Goal: Information Seeking & Learning: Find specific fact

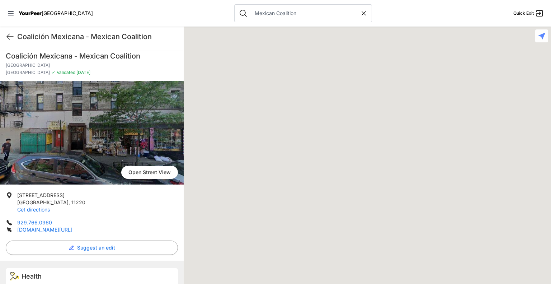
scroll to position [86, 0]
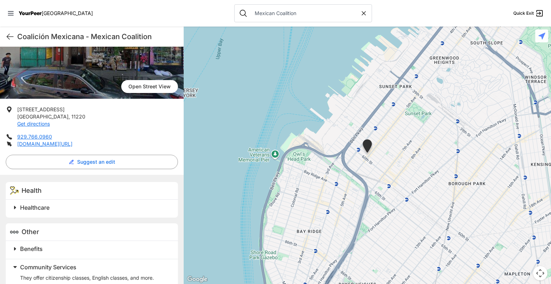
click at [360, 14] on icon at bounding box center [363, 13] width 7 height 7
select select "recentlyUpdated"
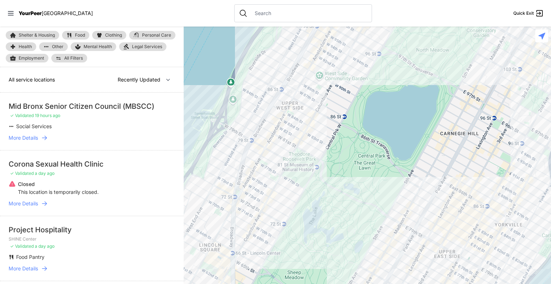
click at [294, 13] on input "text" at bounding box center [308, 13] width 117 height 7
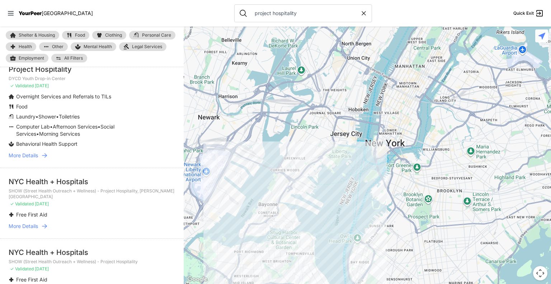
scroll to position [595, 0]
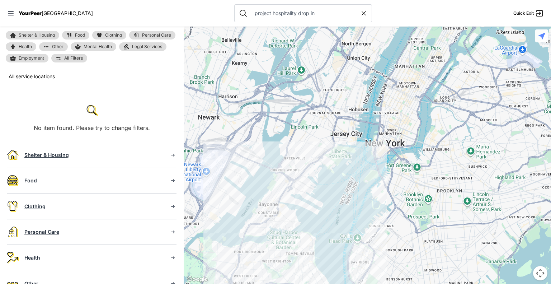
type input "project hospitality"
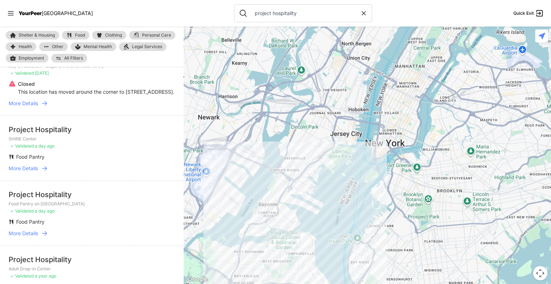
scroll to position [44, 0]
click at [32, 167] on span "More Details" at bounding box center [23, 166] width 29 height 7
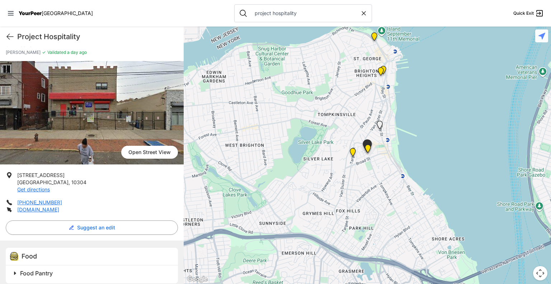
scroll to position [26, 0]
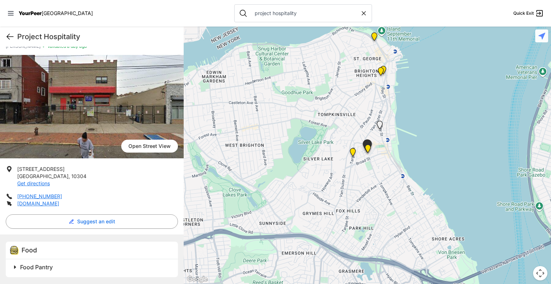
click at [9, 38] on icon at bounding box center [10, 36] width 9 height 9
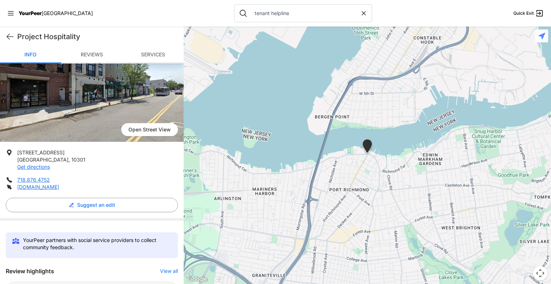
scroll to position [57, 0]
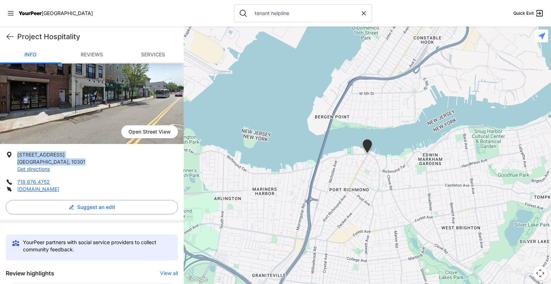
drag, startPoint x: 70, startPoint y: 160, endPoint x: 16, endPoint y: 154, distance: 54.2
click at [16, 154] on li "27 Port Richmond Avenue Staten Island , 10301 Get directions" at bounding box center [92, 162] width 172 height 22
drag, startPoint x: 69, startPoint y: 161, endPoint x: 17, endPoint y: 154, distance: 52.6
click at [17, 154] on li "27 Port Richmond Avenue Staten Island , 10301 Get directions" at bounding box center [92, 162] width 172 height 22
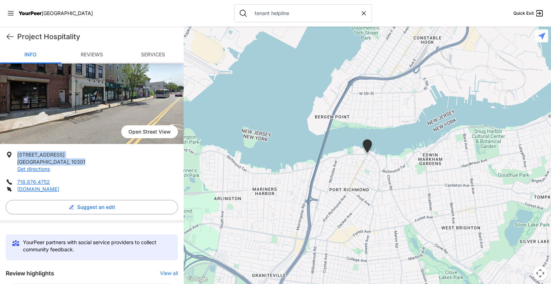
copy p "27 Port Richmond Avenue Staten Island , 10301"
